Goal: Task Accomplishment & Management: Manage account settings

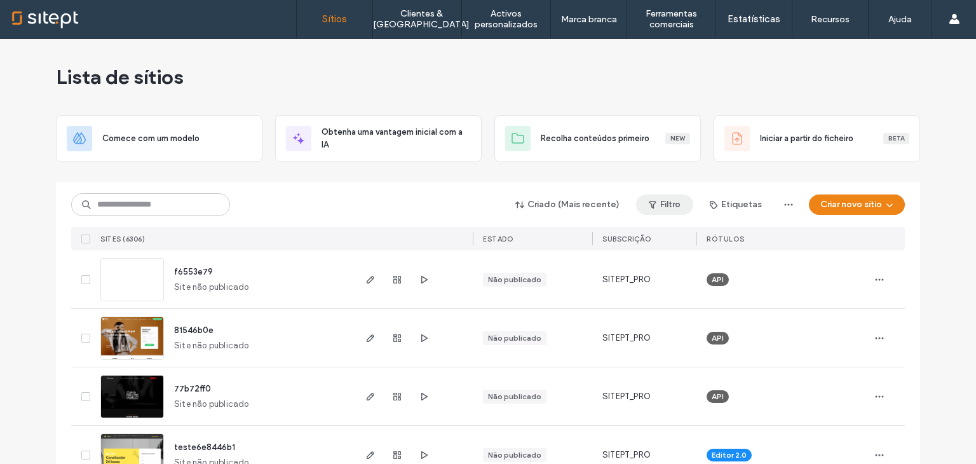
drag, startPoint x: 0, startPoint y: 0, endPoint x: 660, endPoint y: 207, distance: 691.1
click at [660, 207] on button "Filtro" at bounding box center [664, 204] width 57 height 20
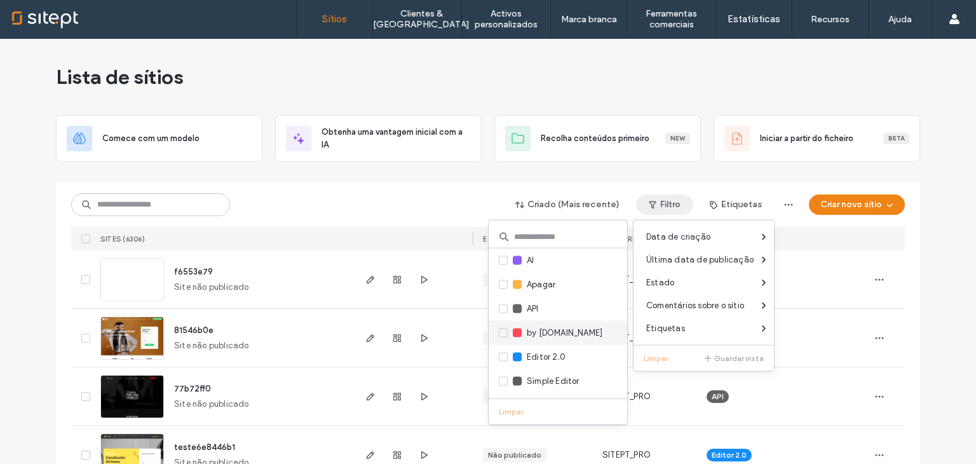
click at [558, 334] on span "by [DOMAIN_NAME]" at bounding box center [565, 333] width 76 height 13
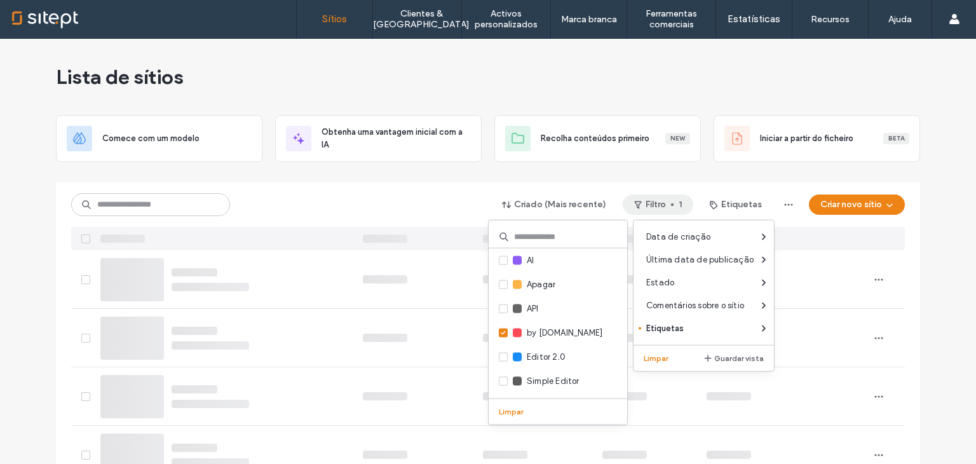
click at [300, 199] on div "Criado (Mais recente) Filtro 1 Etiquetas Criar novo sítio" at bounding box center [488, 205] width 834 height 24
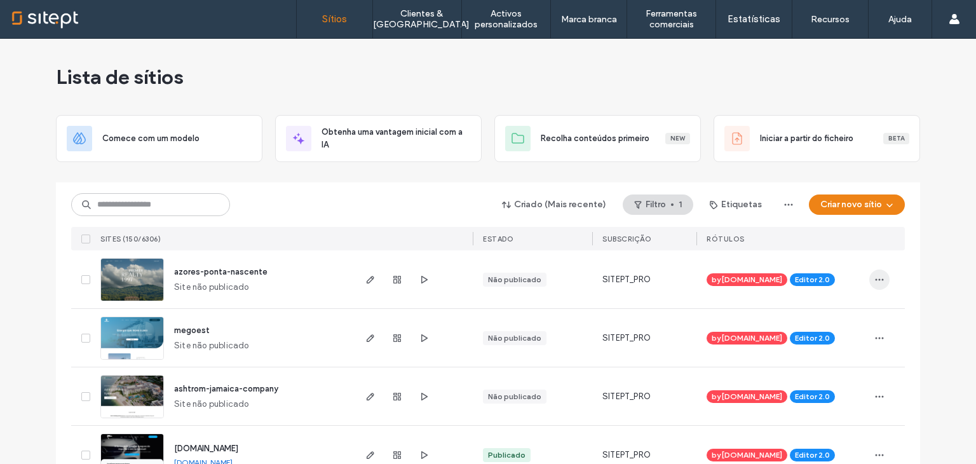
click at [879, 280] on icon "button" at bounding box center [879, 279] width 10 height 10
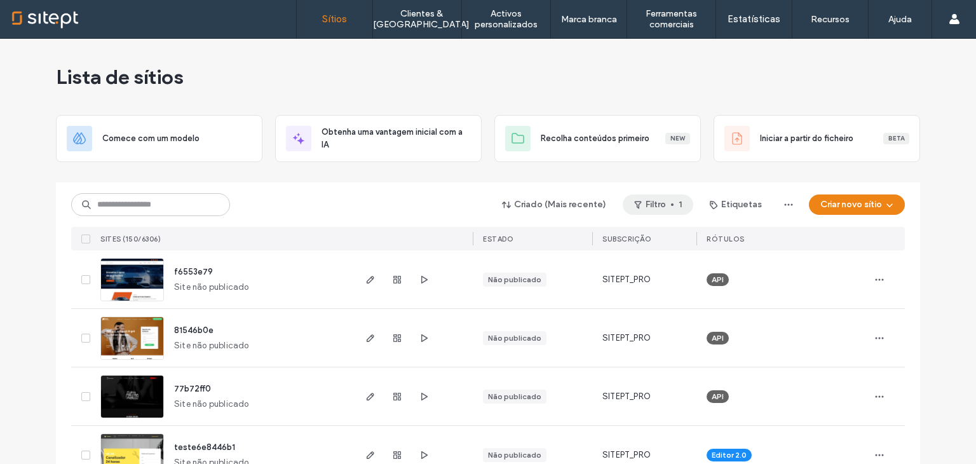
click at [654, 210] on button "Filtro 1" at bounding box center [658, 204] width 71 height 20
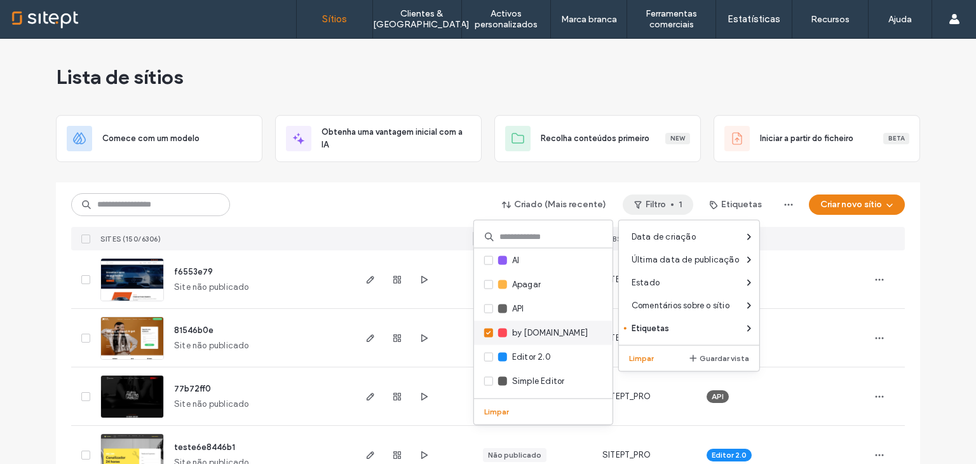
click at [555, 324] on div "by [DOMAIN_NAME]" at bounding box center [543, 333] width 139 height 24
click at [491, 328] on label "by [DOMAIN_NAME]" at bounding box center [536, 333] width 104 height 14
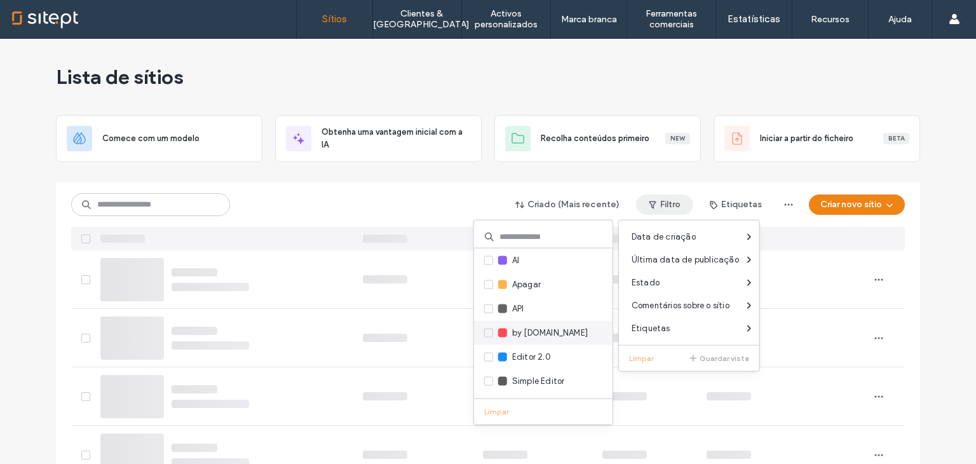
click at [489, 328] on span at bounding box center [488, 332] width 9 height 9
click at [833, 176] on div at bounding box center [488, 177] width 864 height 10
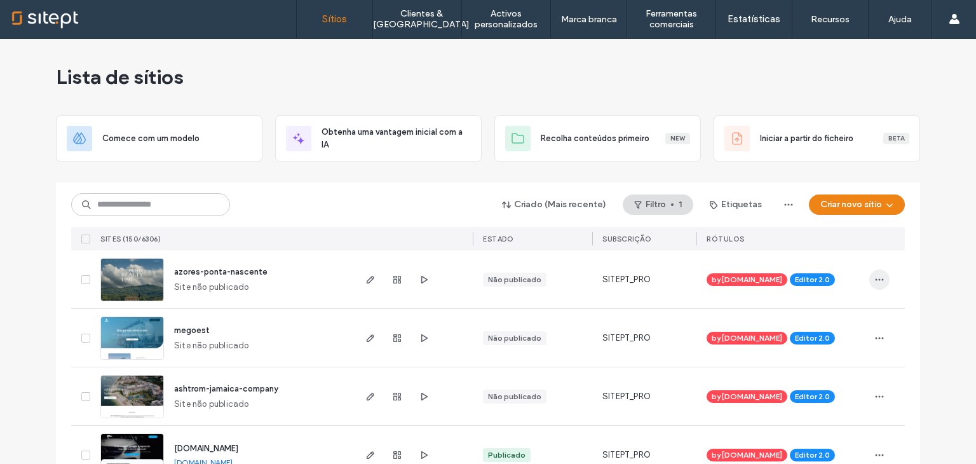
click at [875, 283] on icon "button" at bounding box center [879, 279] width 10 height 10
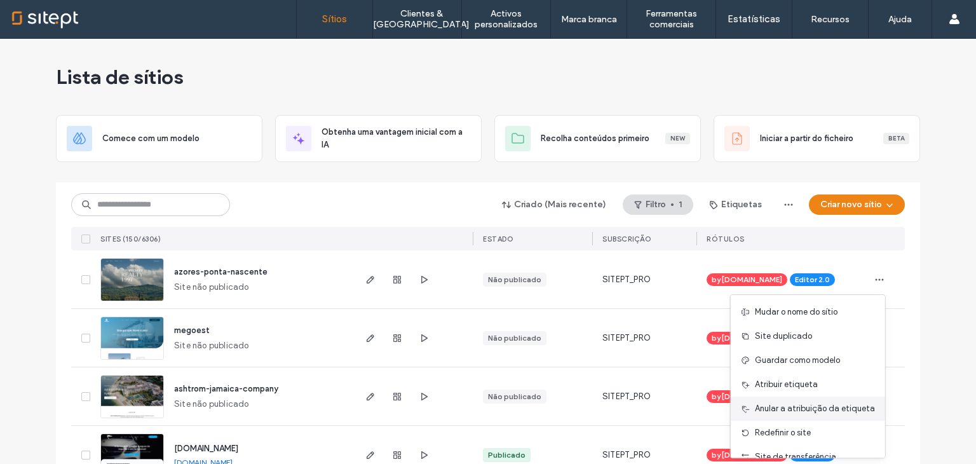
scroll to position [64, 0]
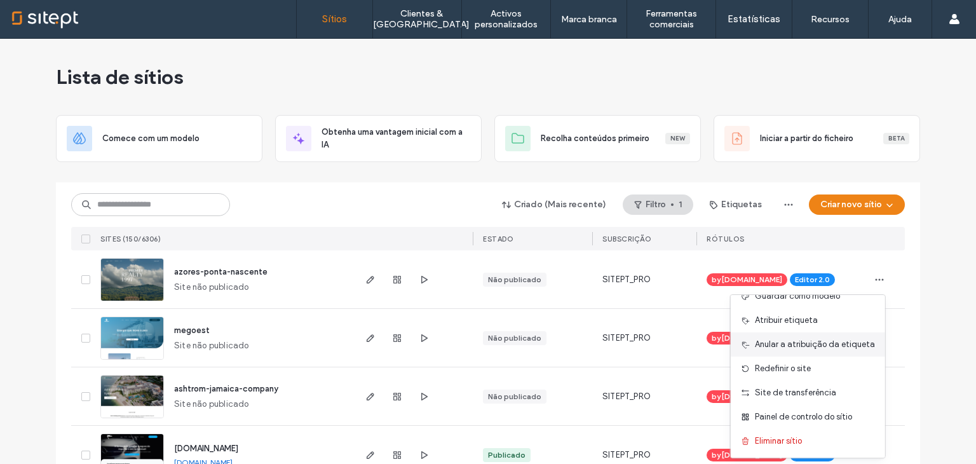
click at [811, 339] on span "Anular a atribuição da etiqueta" at bounding box center [815, 344] width 120 height 13
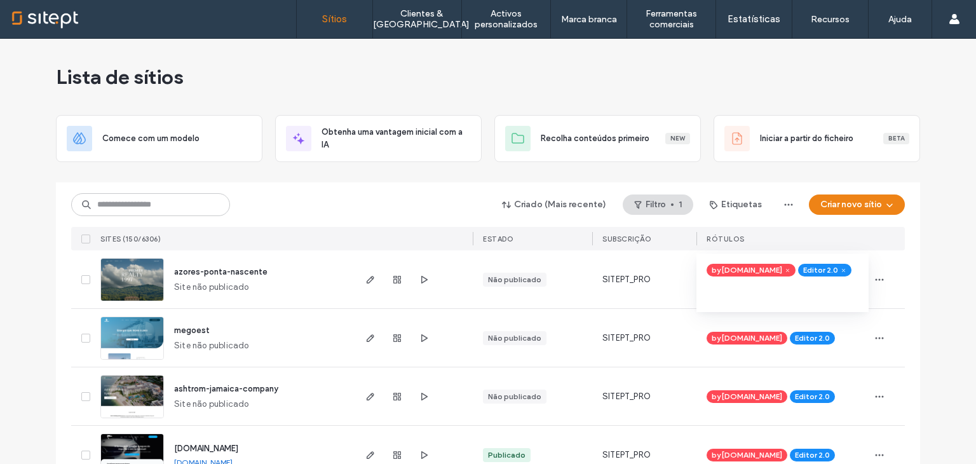
click at [783, 266] on span at bounding box center [788, 271] width 10 height 10
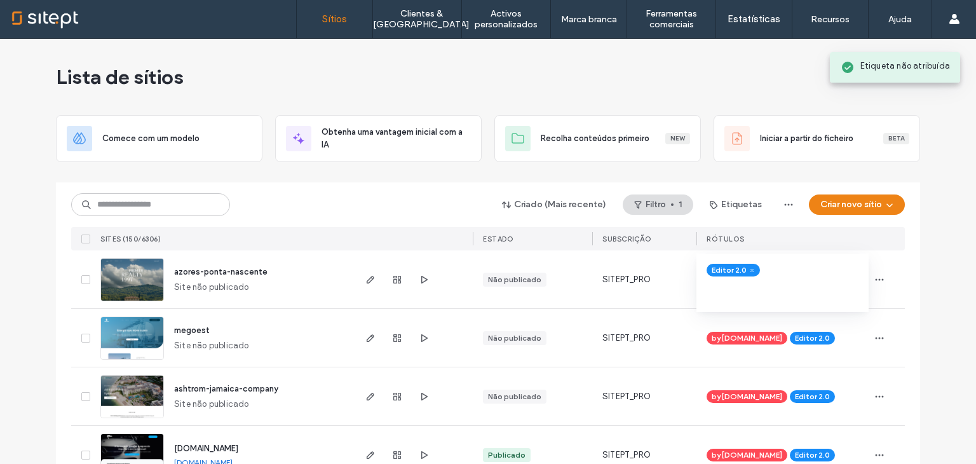
click at [749, 268] on icon at bounding box center [752, 271] width 6 height 6
click at [878, 340] on icon "button" at bounding box center [879, 338] width 10 height 10
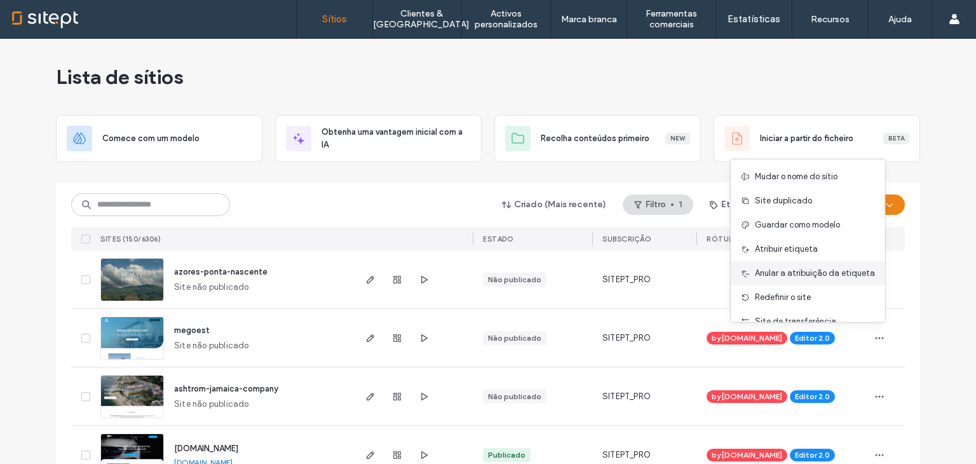
click at [821, 269] on span "Anular a atribuição da etiqueta" at bounding box center [815, 273] width 120 height 13
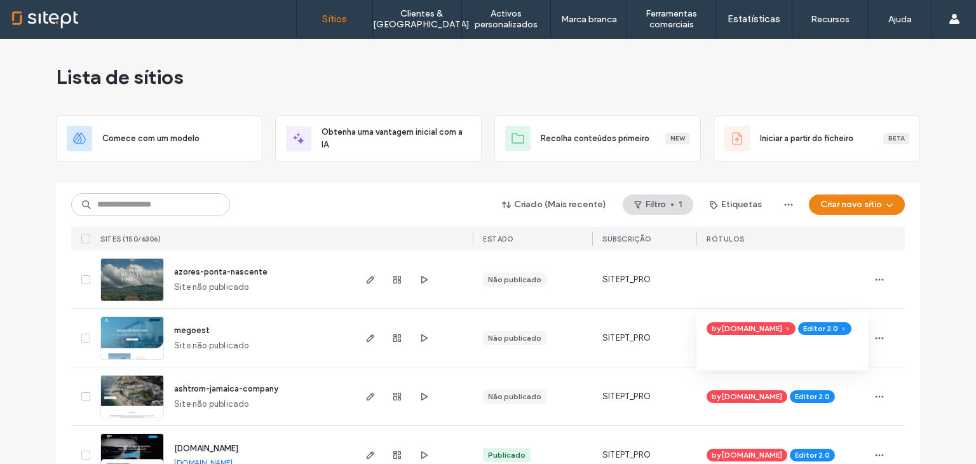
click at [785, 327] on icon at bounding box center [788, 329] width 6 height 6
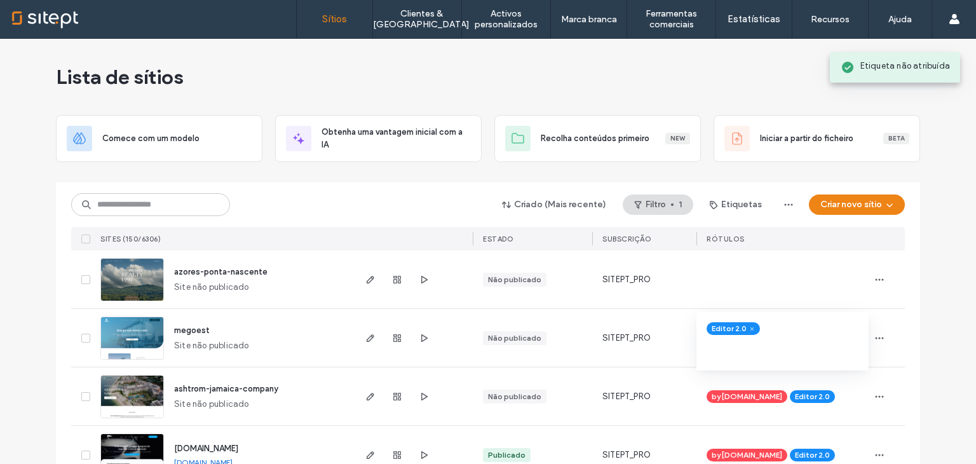
click at [749, 327] on icon at bounding box center [752, 329] width 6 height 6
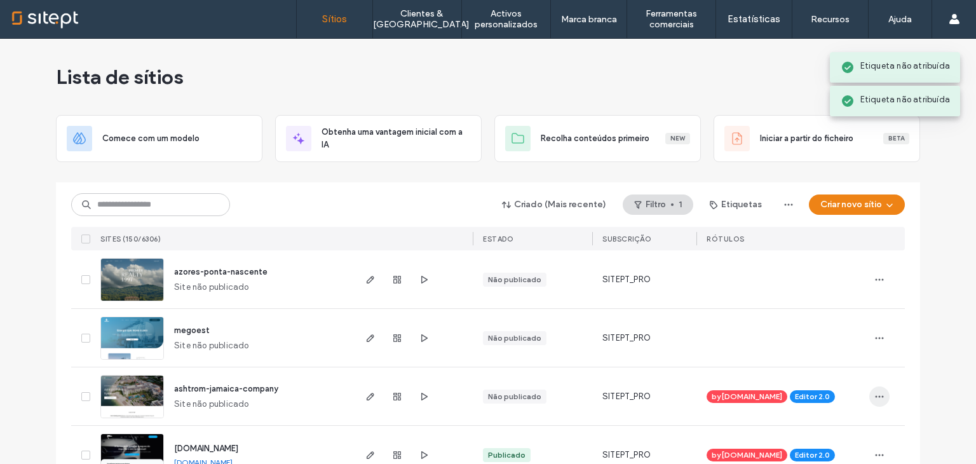
click at [874, 396] on icon "button" at bounding box center [879, 396] width 10 height 10
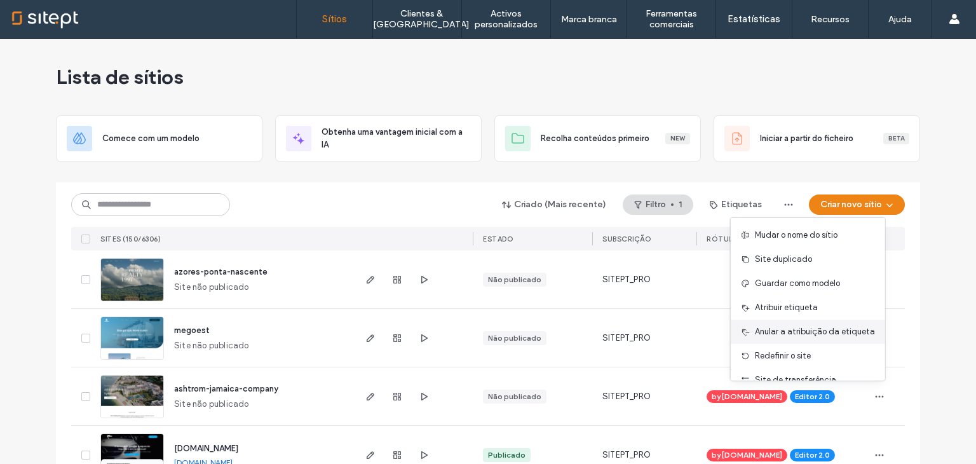
click at [818, 333] on span "Anular a atribuição da etiqueta" at bounding box center [815, 331] width 120 height 13
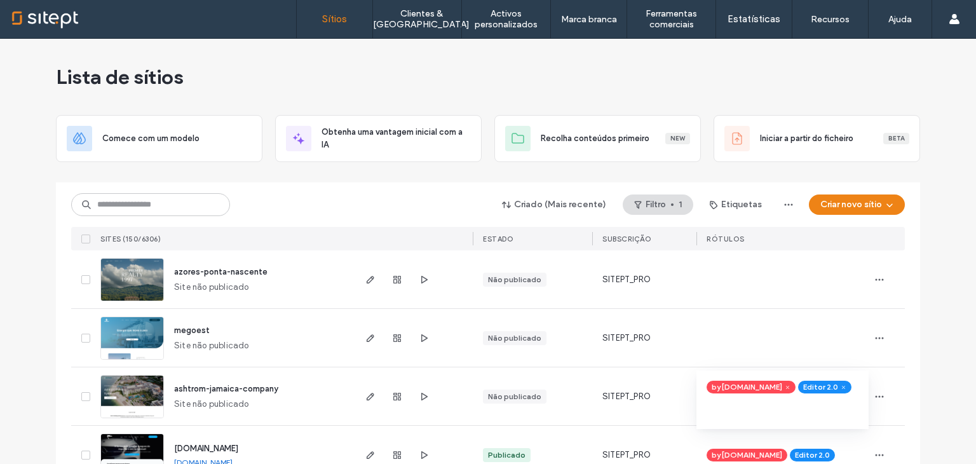
click at [783, 389] on span at bounding box center [788, 388] width 10 height 10
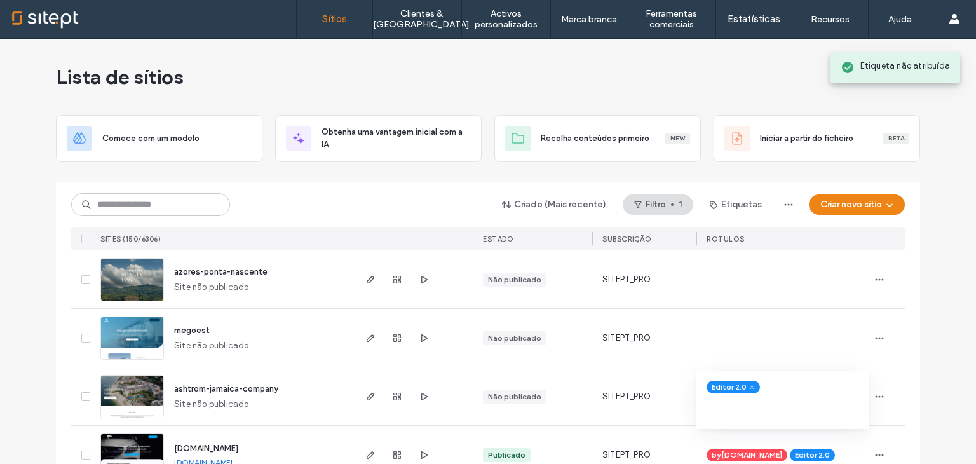
click at [749, 385] on icon at bounding box center [752, 387] width 6 height 6
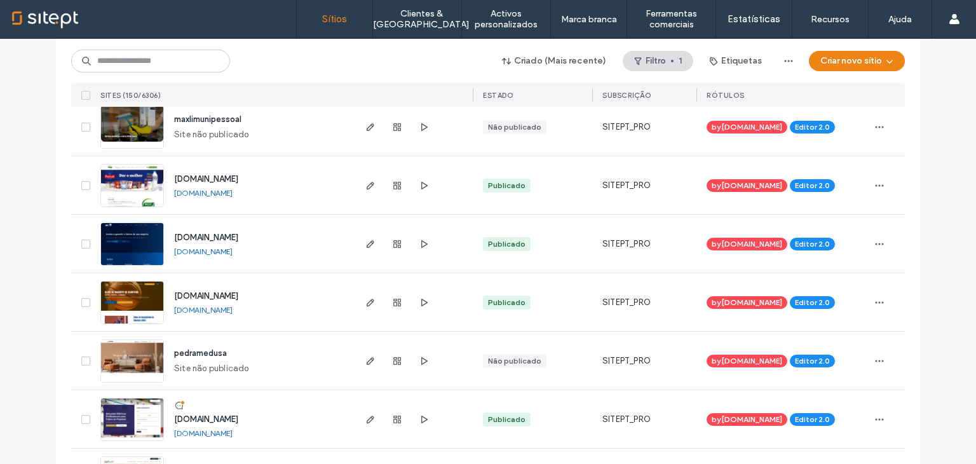
scroll to position [529, 0]
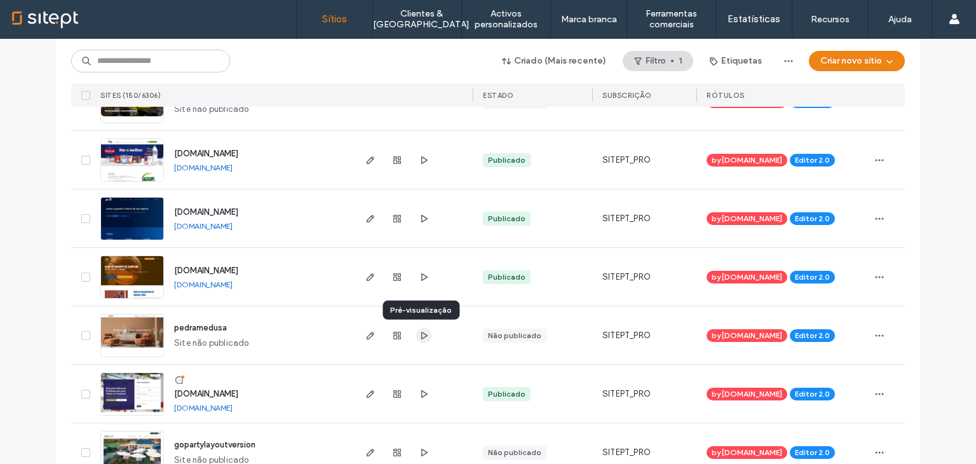
click at [422, 332] on icon "button" at bounding box center [424, 335] width 10 height 10
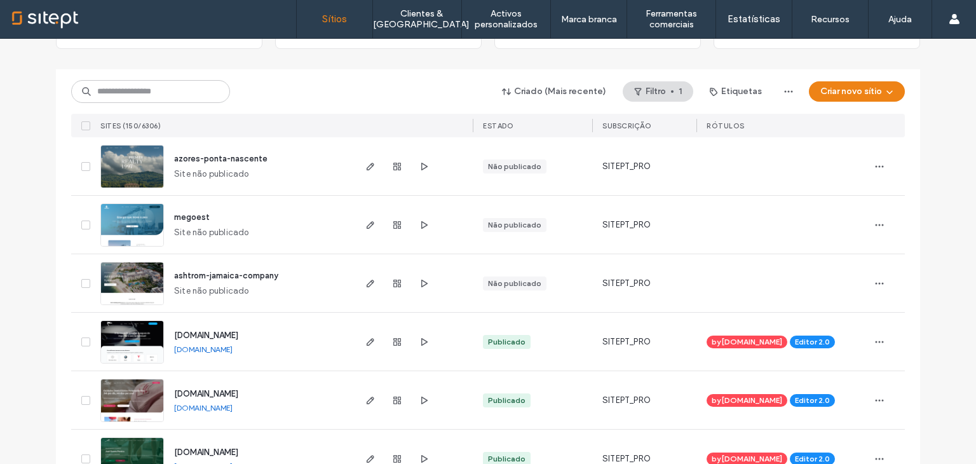
scroll to position [109, 0]
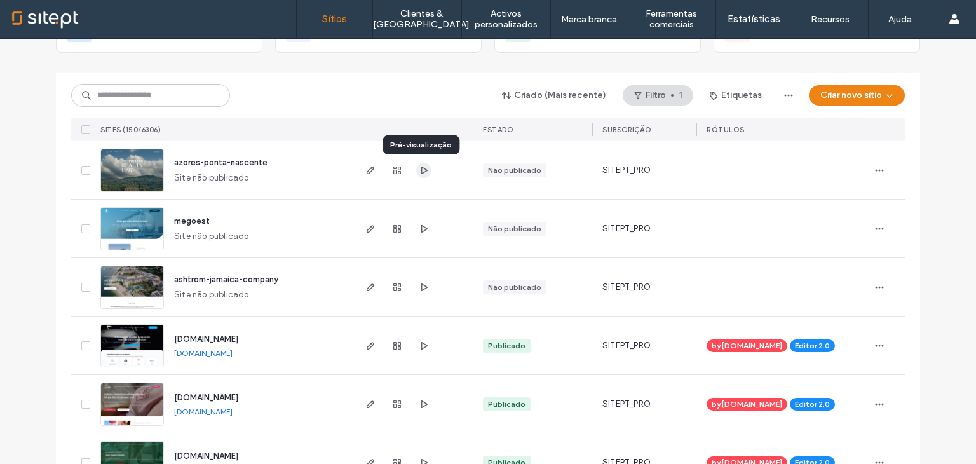
click at [423, 163] on span "button" at bounding box center [423, 170] width 15 height 15
click at [426, 232] on span "button" at bounding box center [423, 228] width 15 height 15
click at [424, 286] on span "button" at bounding box center [423, 287] width 15 height 15
